Goal: Find contact information: Find contact information

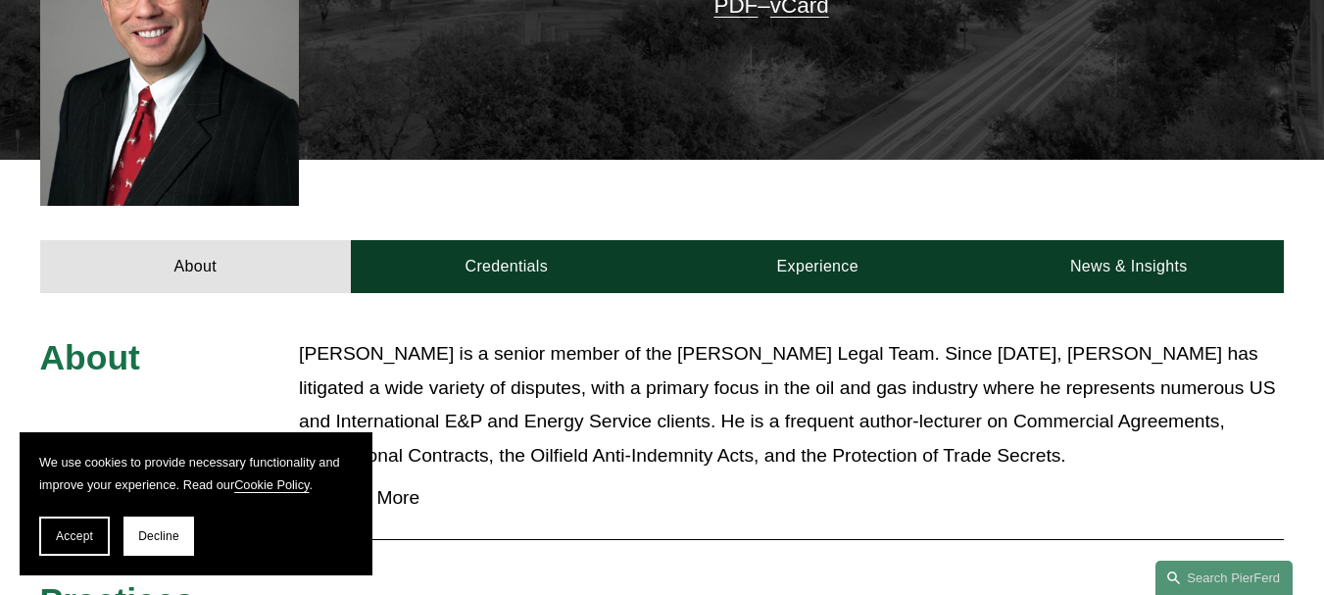
scroll to position [784, 0]
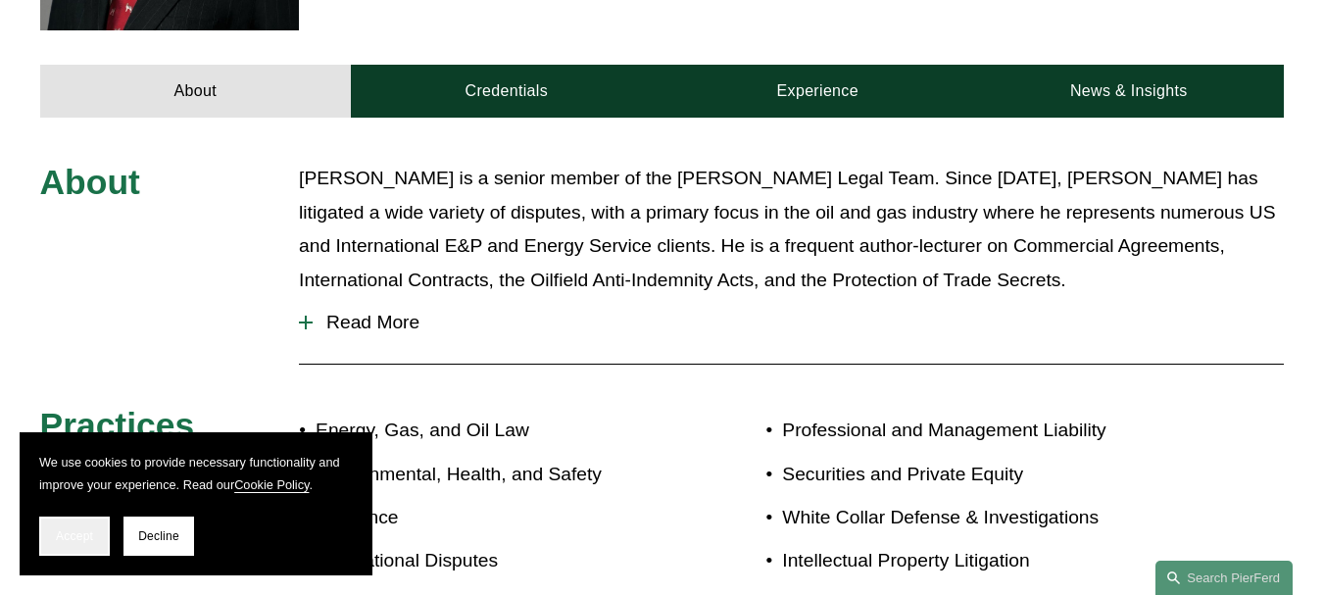
click at [85, 533] on span "Accept" at bounding box center [74, 536] width 37 height 14
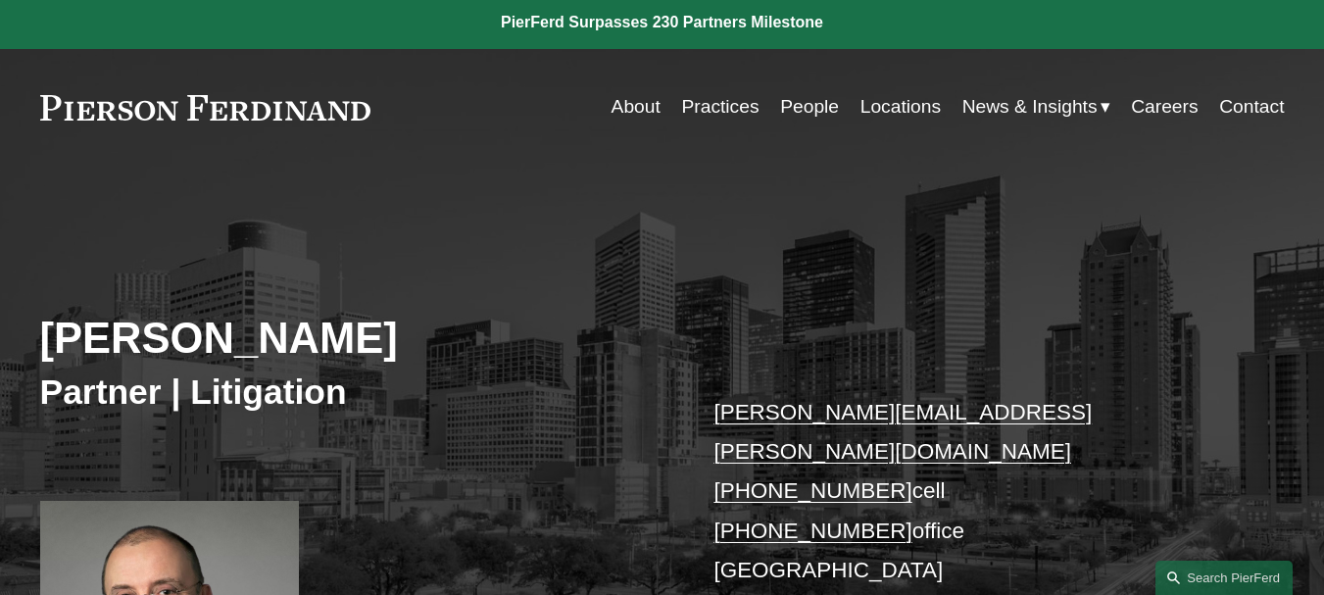
scroll to position [0, 0]
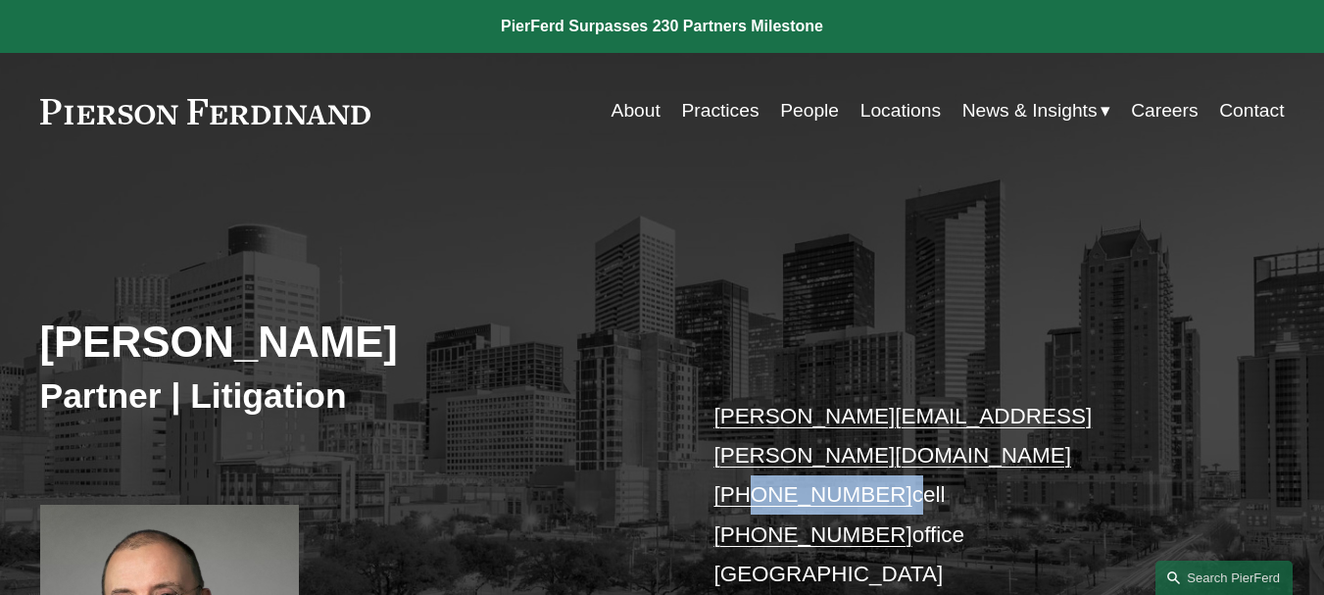
copy p "713.376.4902"
drag, startPoint x: 884, startPoint y: 462, endPoint x: 753, endPoint y: 464, distance: 131.3
click at [750, 456] on p "randy.burton@pierferd.com +1.713.376.4902 cell +1.346.570.3943 office Houston P…" at bounding box center [972, 516] width 518 height 238
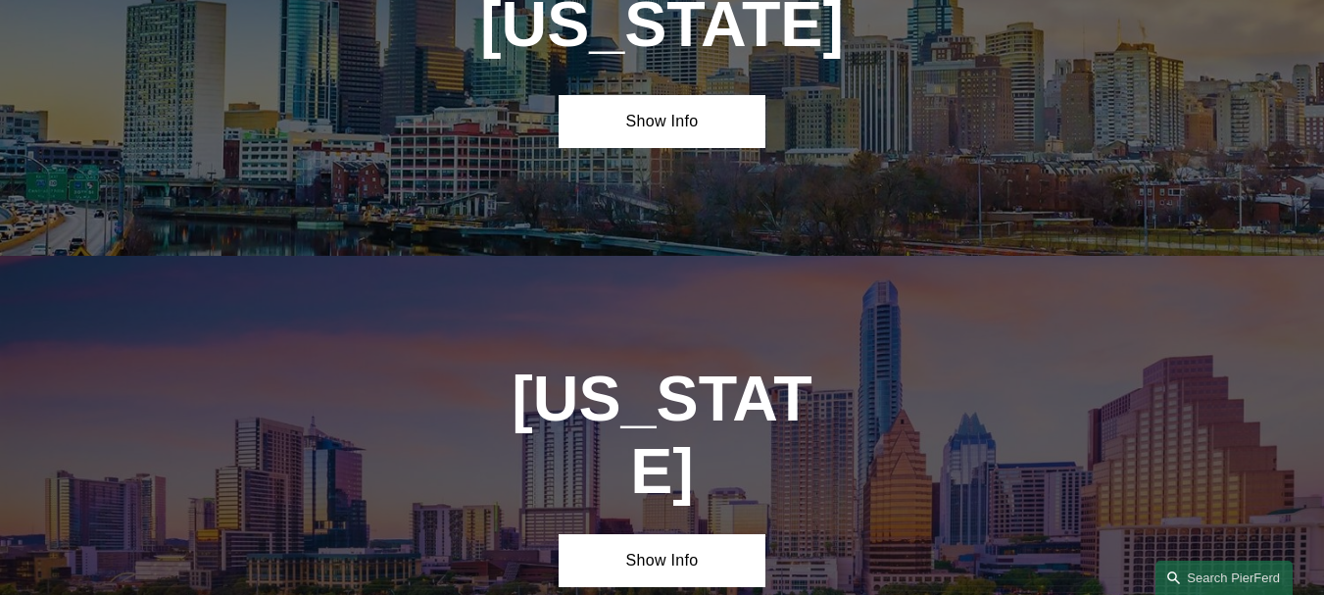
scroll to position [6173, 0]
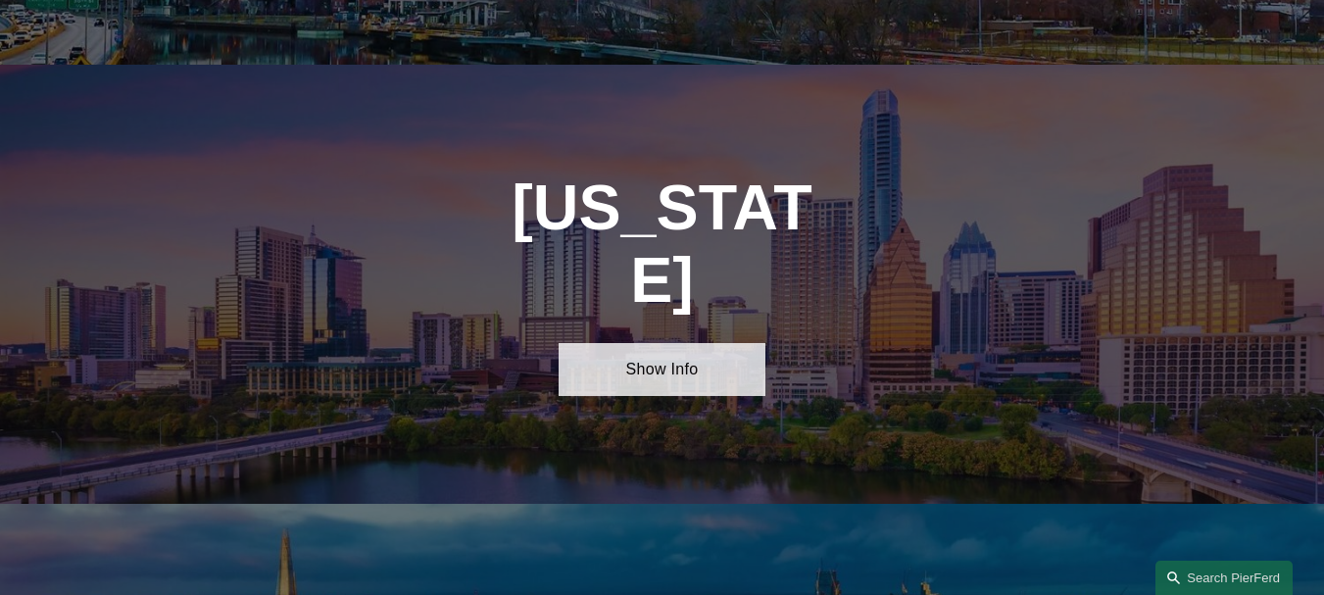
click at [713, 343] on link "Show Info" at bounding box center [663, 370] width 208 height 54
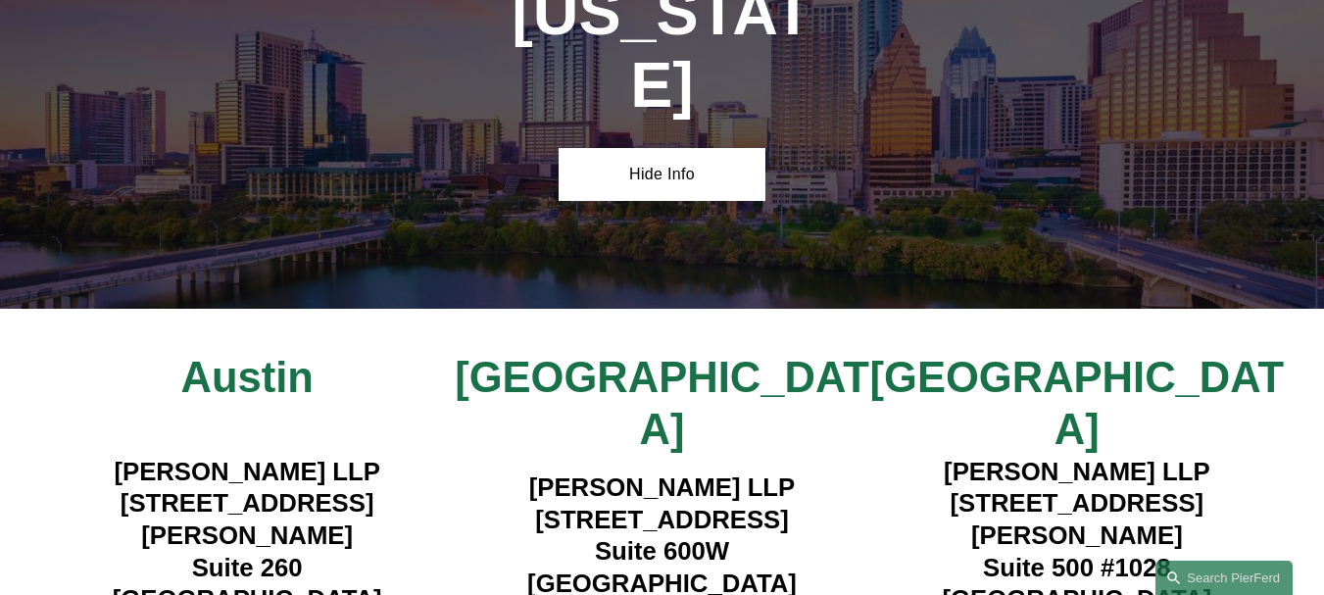
scroll to position [6369, 0]
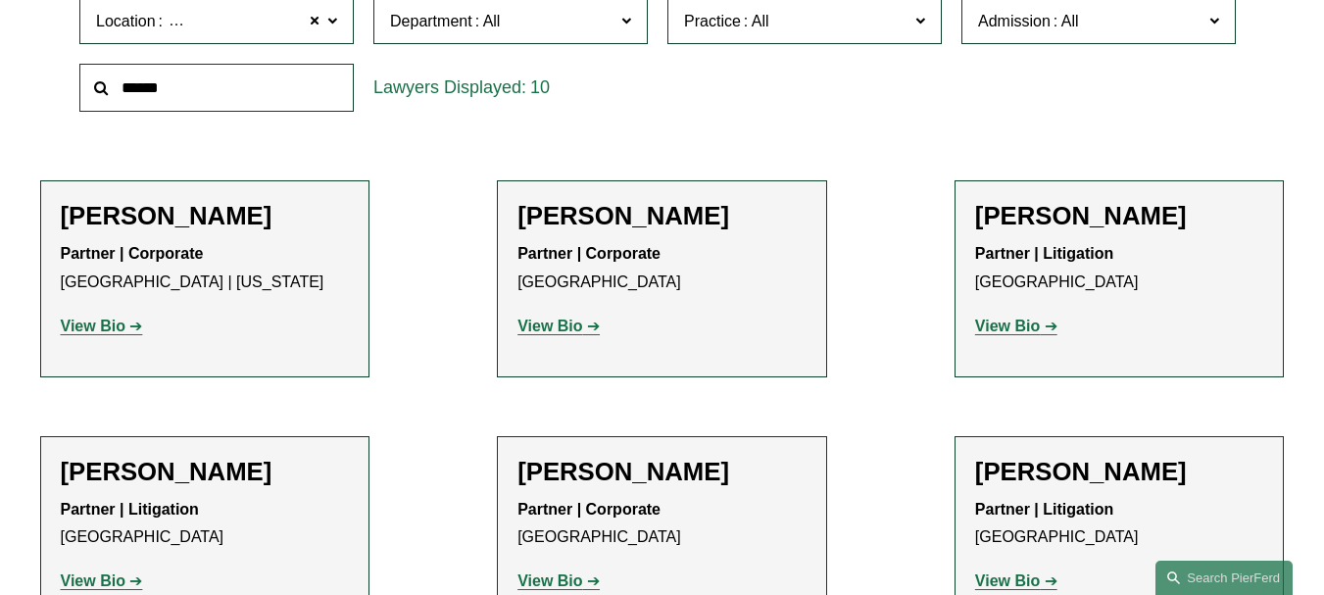
scroll to position [435, 0]
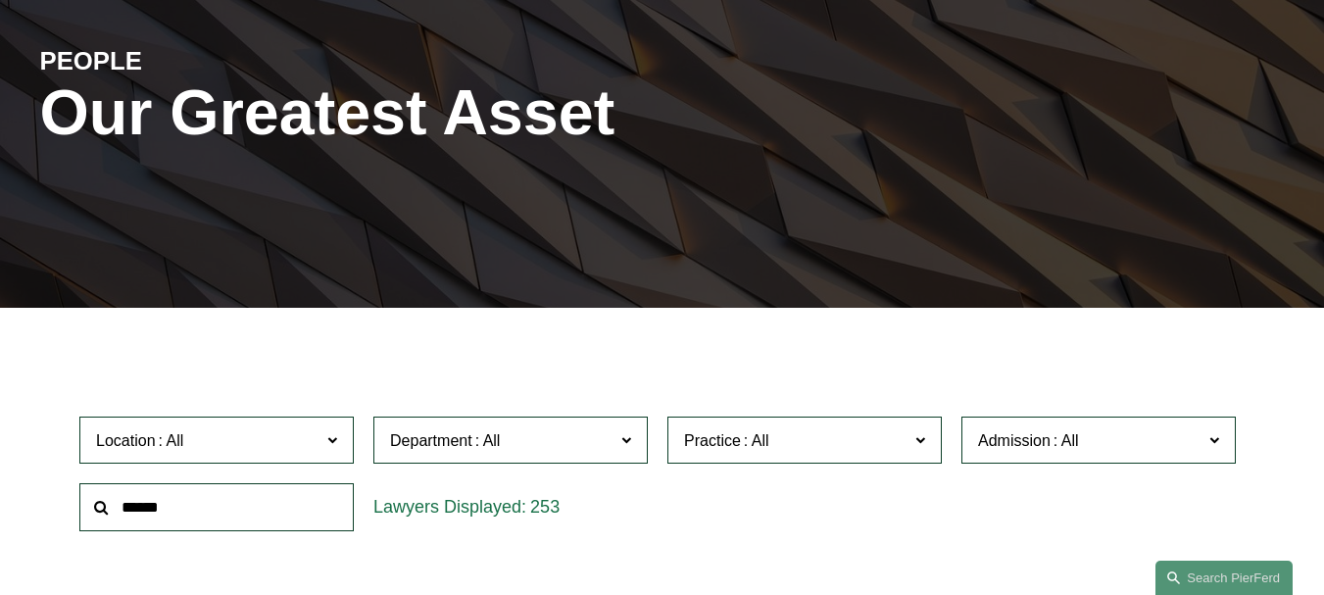
scroll to position [490, 0]
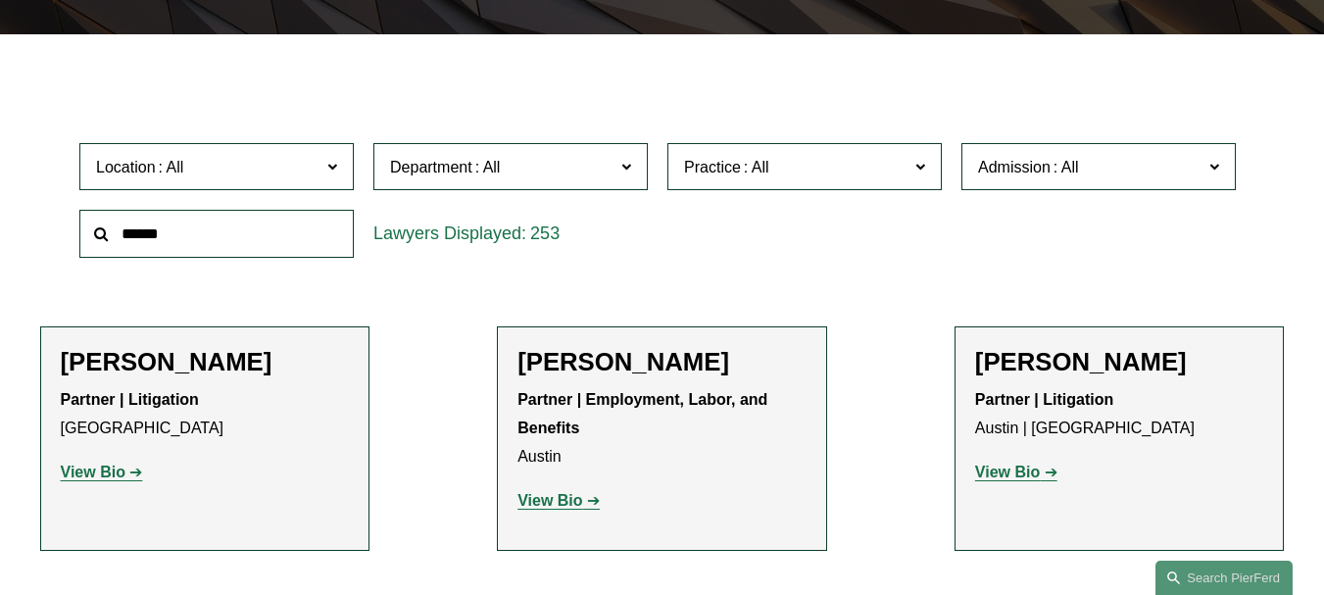
click at [527, 161] on span "Department" at bounding box center [502, 167] width 224 height 26
click at [578, 166] on span "Department" at bounding box center [502, 167] width 224 height 26
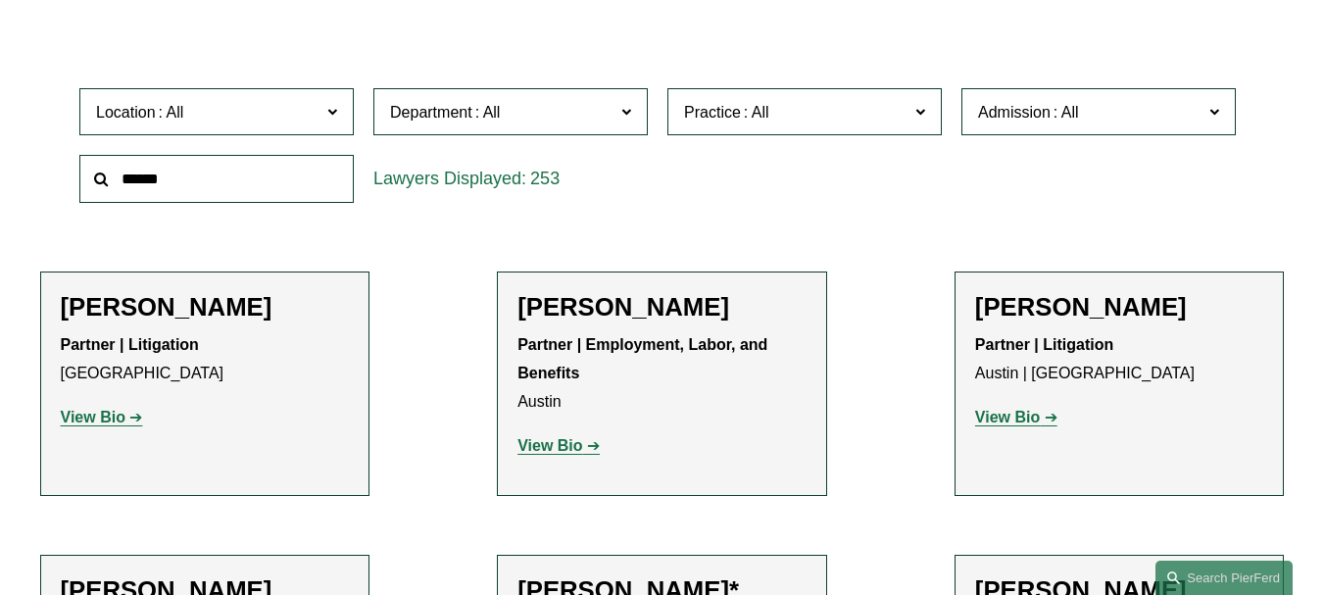
scroll to position [588, 0]
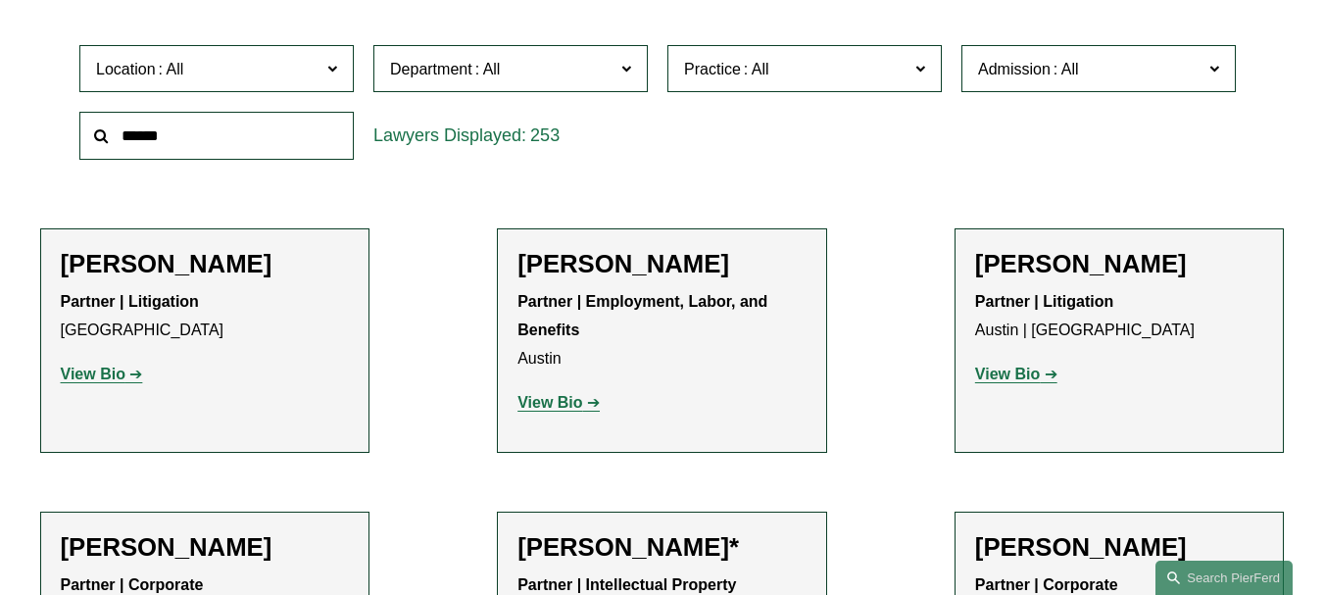
click at [158, 127] on input "text" at bounding box center [216, 136] width 274 height 48
type input "*"
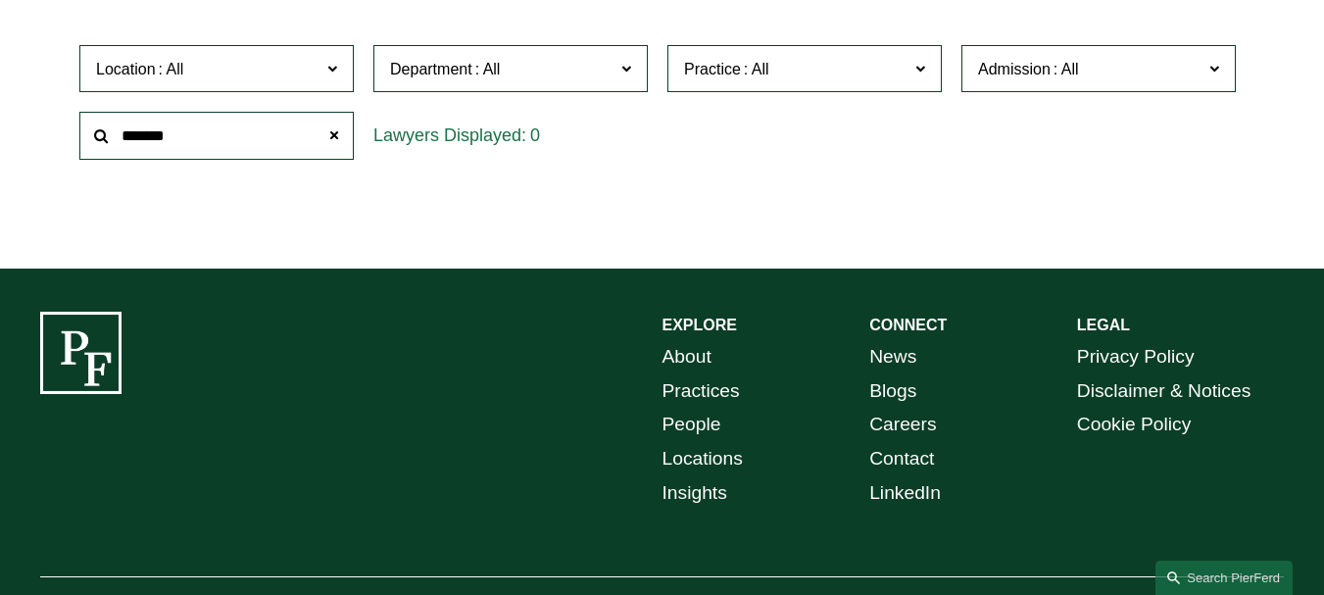
click at [356, 403] on div "EXPLORE CONNECT About Practices People Locations Insights News Blogs Careers Co…" at bounding box center [662, 479] width 1324 height 334
click at [0, 0] on link "All" at bounding box center [0, 0] width 0 height 0
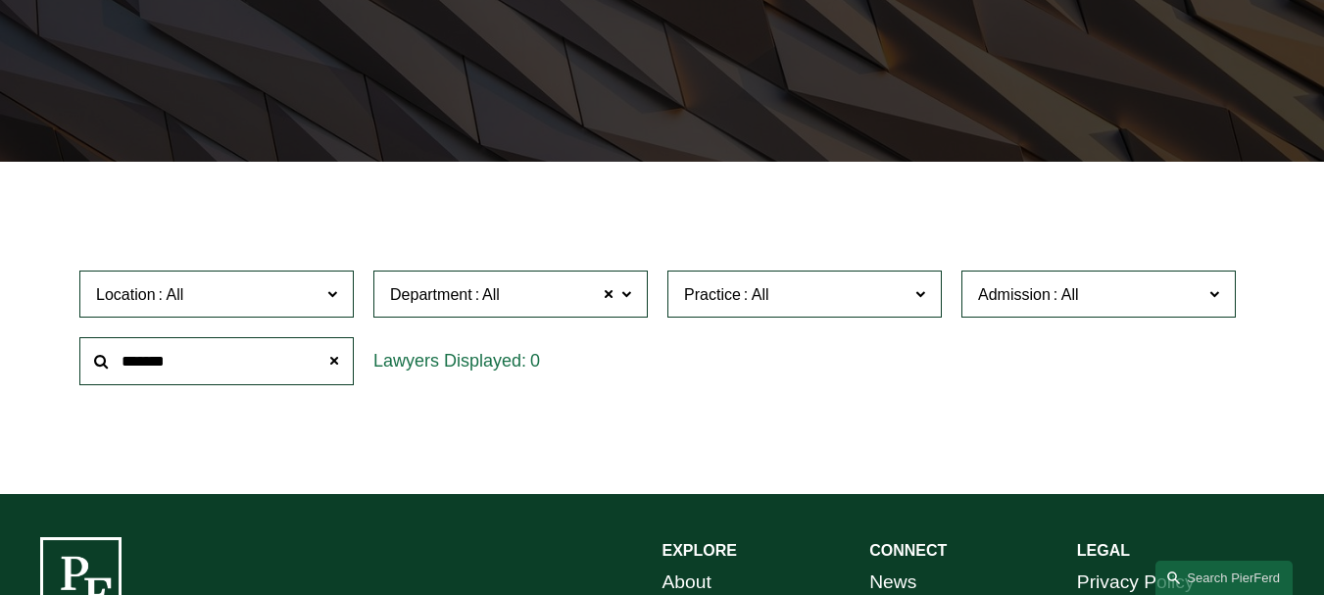
scroll to position [323, 0]
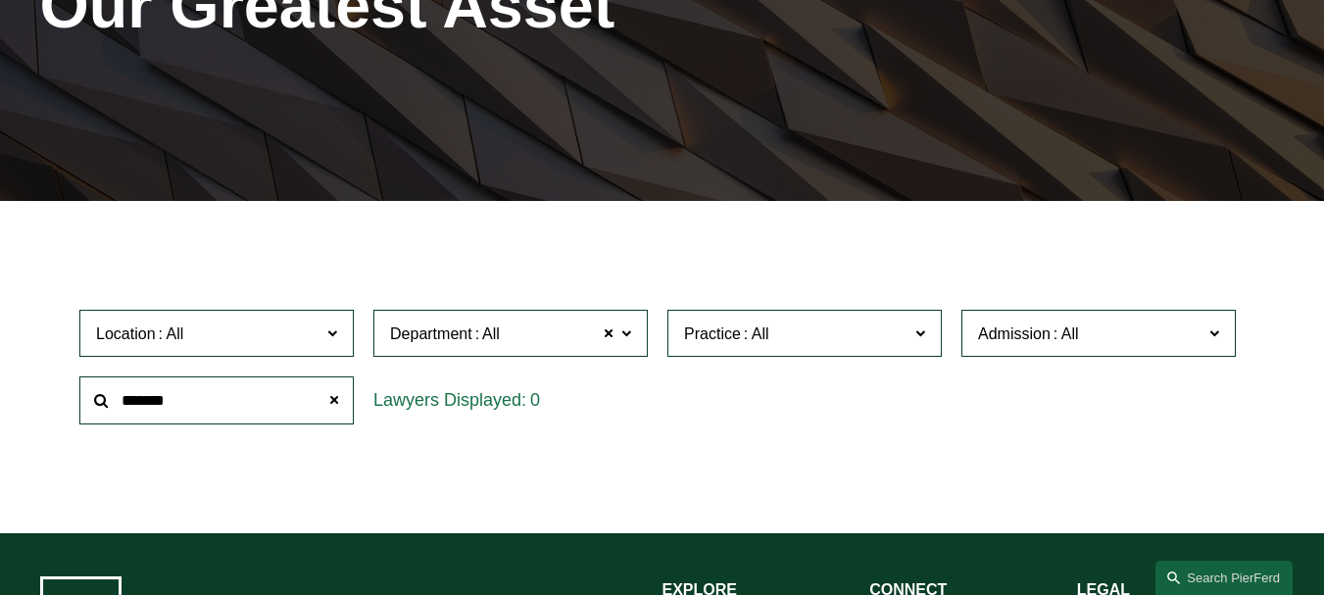
click at [245, 412] on input "*******" at bounding box center [216, 400] width 274 height 48
type input "**********"
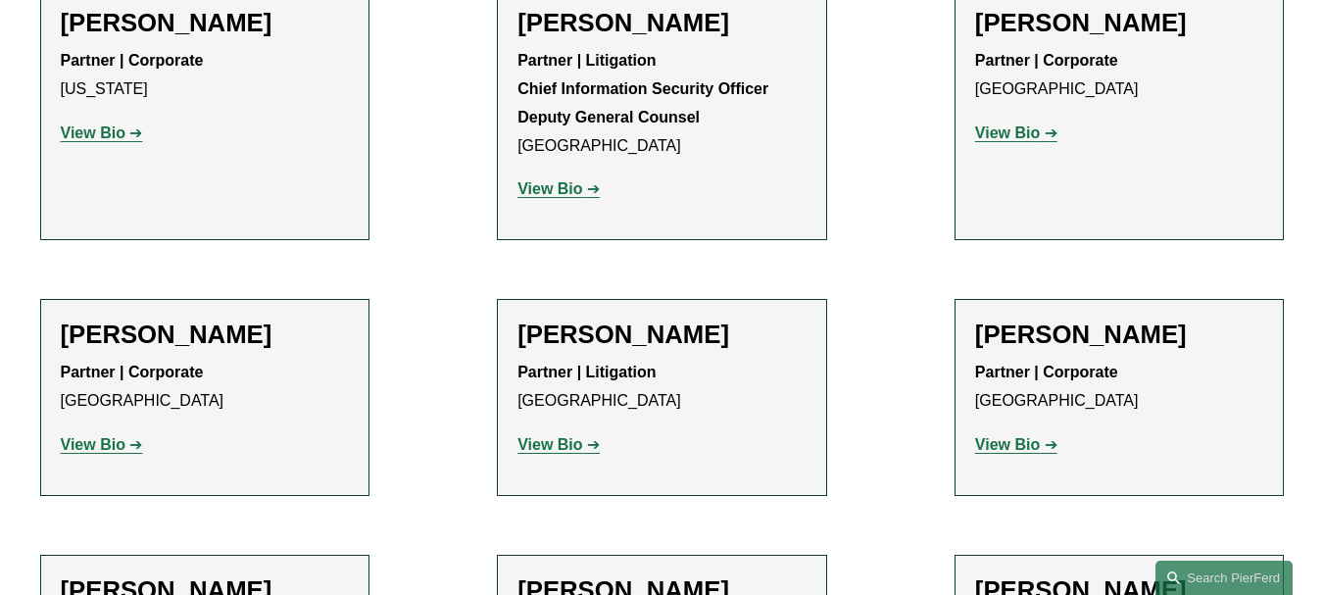
scroll to position [6286, 0]
